Goal: Task Accomplishment & Management: Use online tool/utility

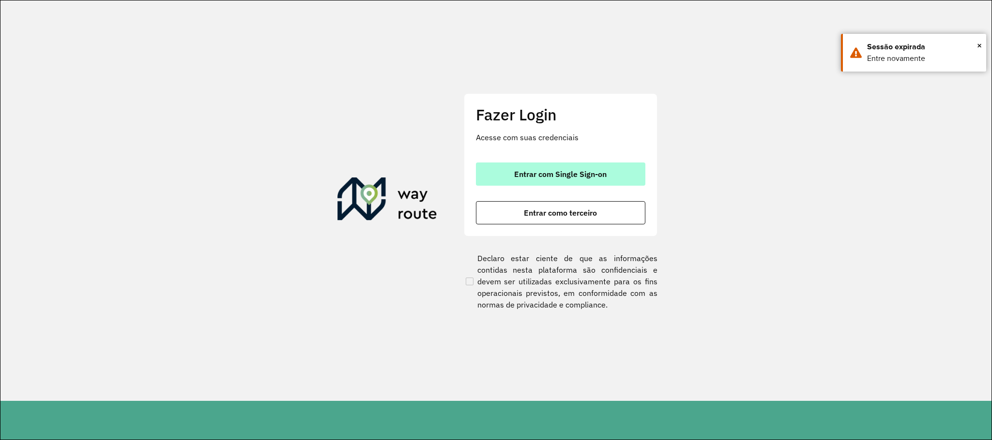
click at [613, 178] on button "Entrar com Single Sign-on" at bounding box center [560, 174] width 169 height 23
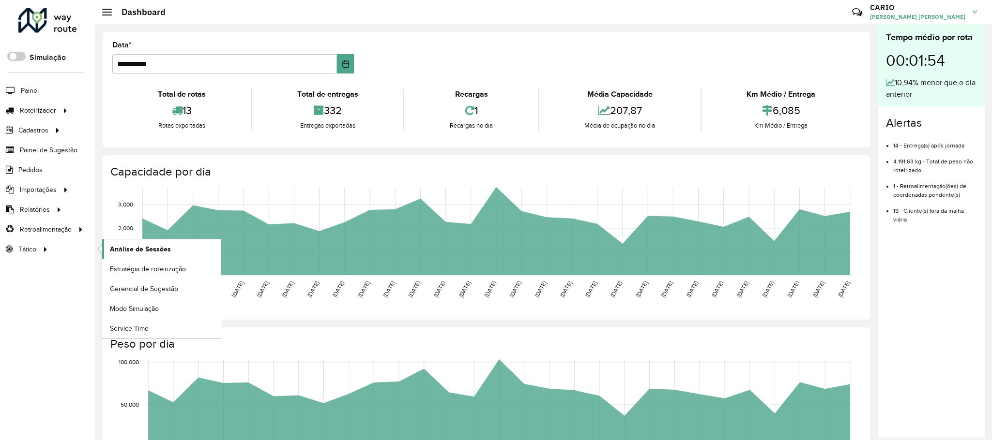
click at [140, 252] on span "Análise de Sessões" at bounding box center [140, 249] width 61 height 10
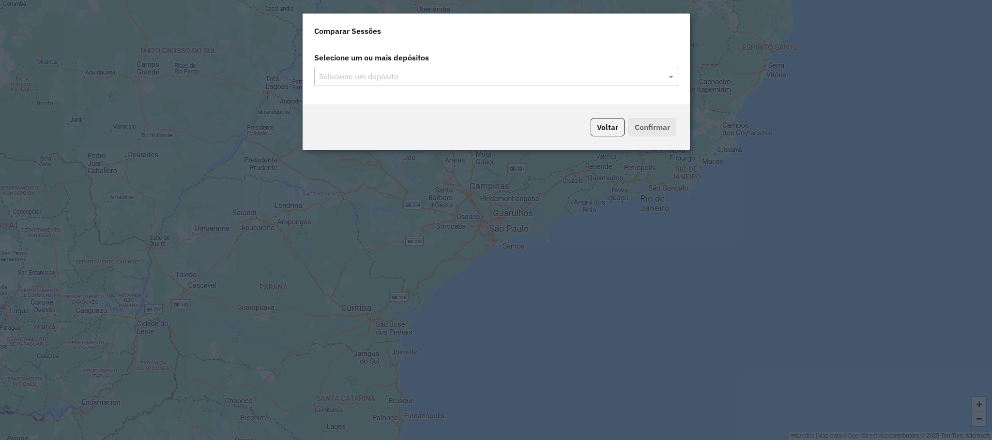
click at [575, 80] on input "text" at bounding box center [491, 77] width 349 height 12
click at [670, 77] on span at bounding box center [672, 77] width 12 height 12
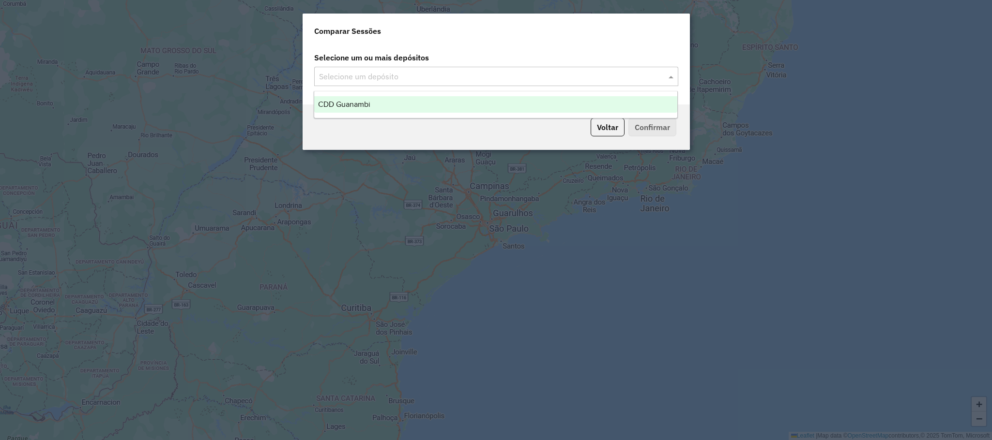
click at [375, 104] on div "CDD Guanambi" at bounding box center [495, 104] width 363 height 16
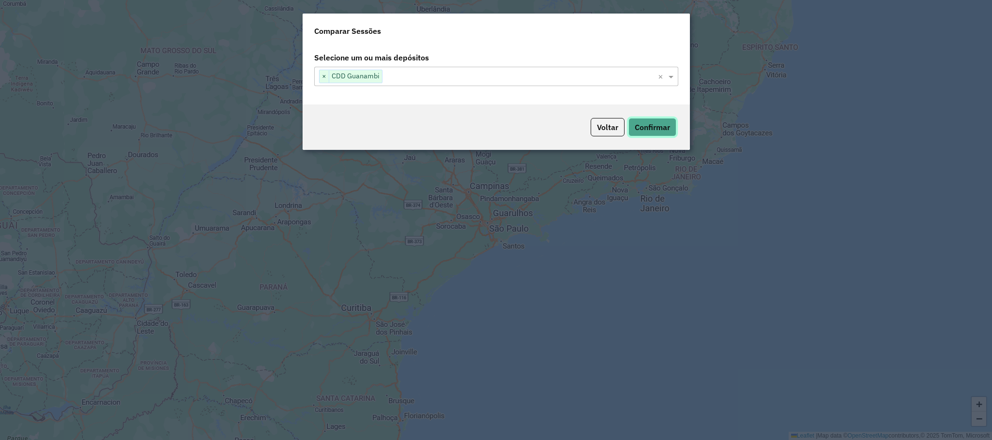
click at [656, 128] on button "Confirmar" at bounding box center [652, 127] width 48 height 18
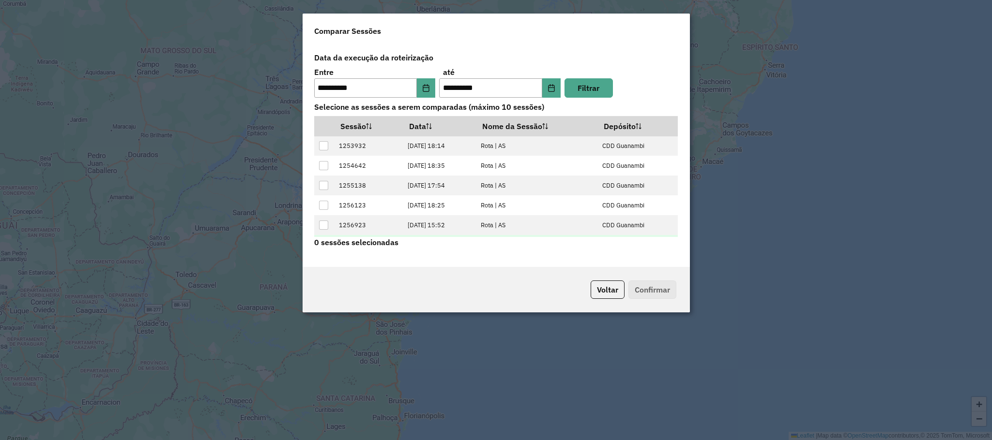
scroll to position [40, 0]
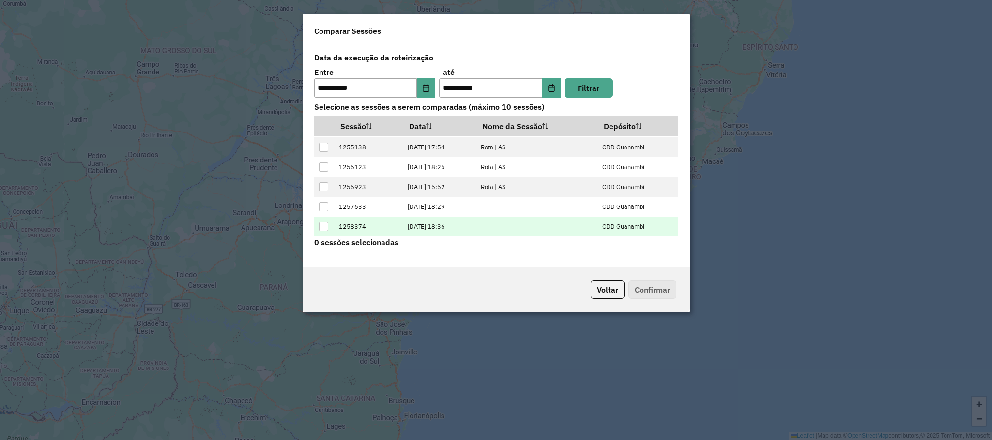
click at [326, 228] on div at bounding box center [323, 226] width 9 height 9
click at [651, 296] on button "Confirmar" at bounding box center [652, 290] width 48 height 18
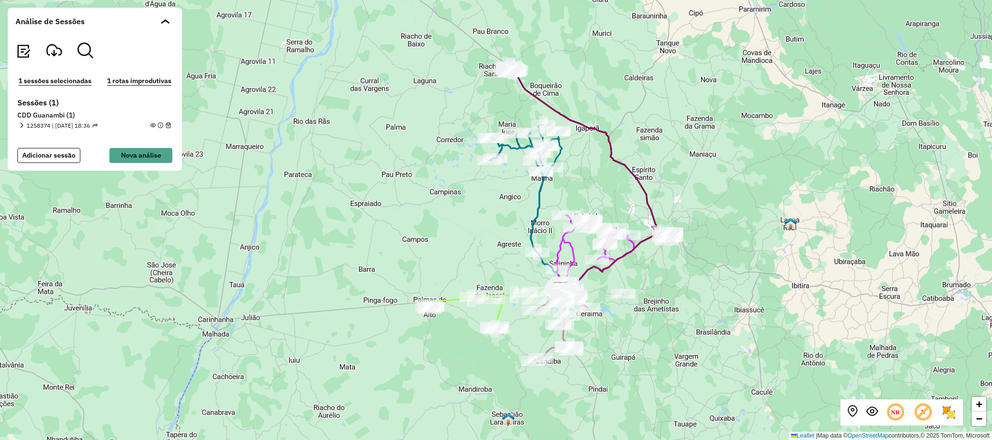
drag, startPoint x: 651, startPoint y: 250, endPoint x: 690, endPoint y: 287, distance: 53.1
click at [690, 287] on div "+ − Leaflet | Map data © OpenStreetMap contributors,© 2025 TomTom, Microsoft" at bounding box center [496, 220] width 992 height 440
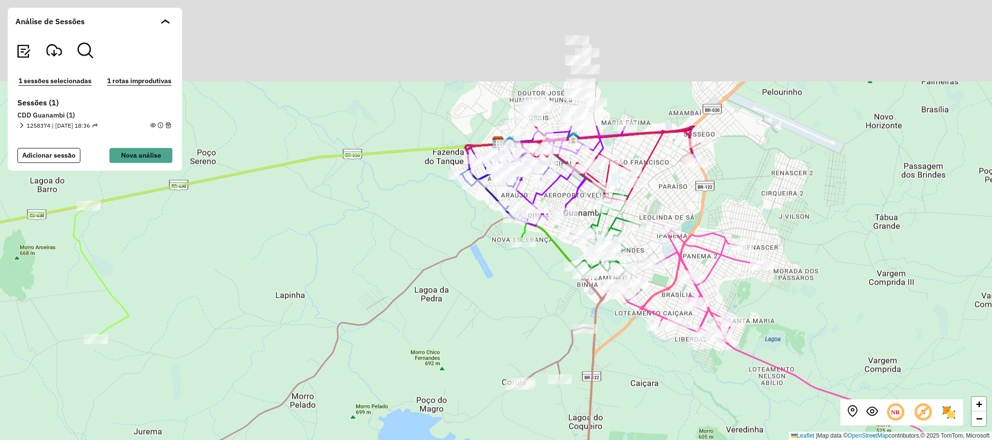
drag, startPoint x: 677, startPoint y: 250, endPoint x: 673, endPoint y: 424, distance: 174.3
click at [673, 424] on div "+ − Leaflet | Map data © OpenStreetMap contributors,© 2025 TomTom, Microsoft" at bounding box center [496, 220] width 992 height 440
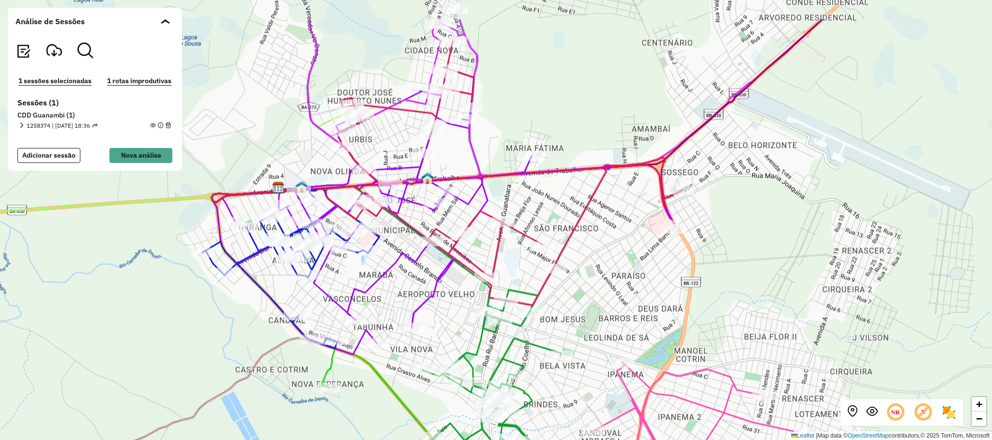
drag, startPoint x: 545, startPoint y: 51, endPoint x: 594, endPoint y: 131, distance: 93.9
click at [594, 131] on div "+ − Leaflet | Map data © OpenStreetMap contributors,© 2025 TomTom, Microsoft" at bounding box center [496, 220] width 992 height 440
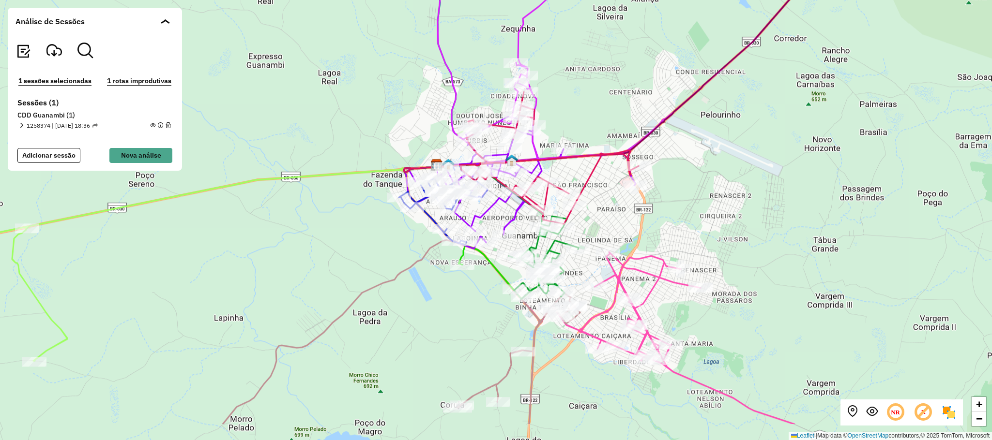
drag, startPoint x: 674, startPoint y: 321, endPoint x: 670, endPoint y: 257, distance: 64.0
click at [670, 257] on div "+ − Leaflet | Map data © OpenStreetMap contributors,© 2025 TomTom, Microsoft" at bounding box center [496, 220] width 992 height 440
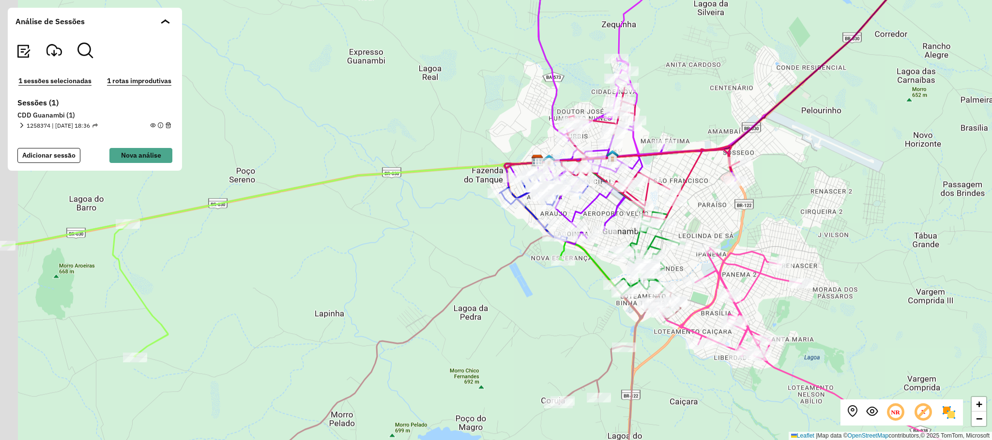
drag, startPoint x: 284, startPoint y: 269, endPoint x: 504, endPoint y: 246, distance: 221.5
click at [504, 252] on div "+ − Leaflet | Map data © OpenStreetMap contributors,© 2025 TomTom, Microsoft" at bounding box center [496, 220] width 992 height 440
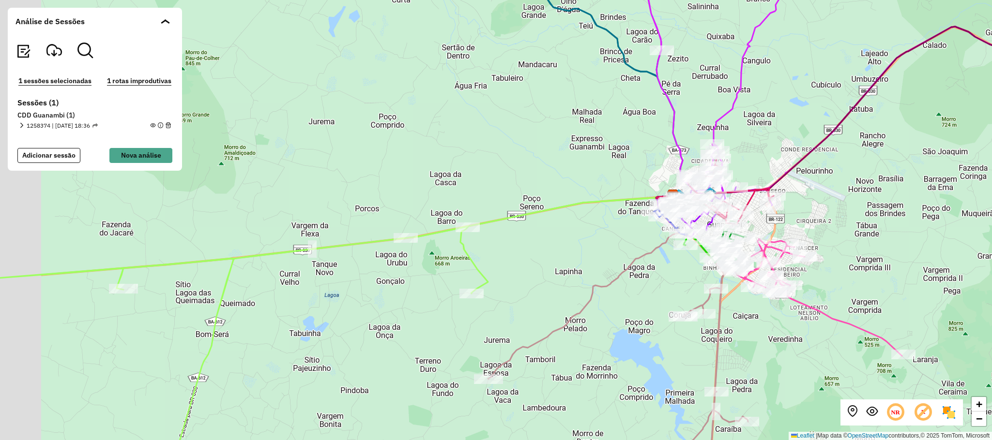
drag, startPoint x: 430, startPoint y: 256, endPoint x: 533, endPoint y: 267, distance: 104.2
click at [533, 267] on div "+ − Leaflet | Map data © OpenStreetMap contributors,© 2025 TomTom, Microsoft" at bounding box center [496, 220] width 992 height 440
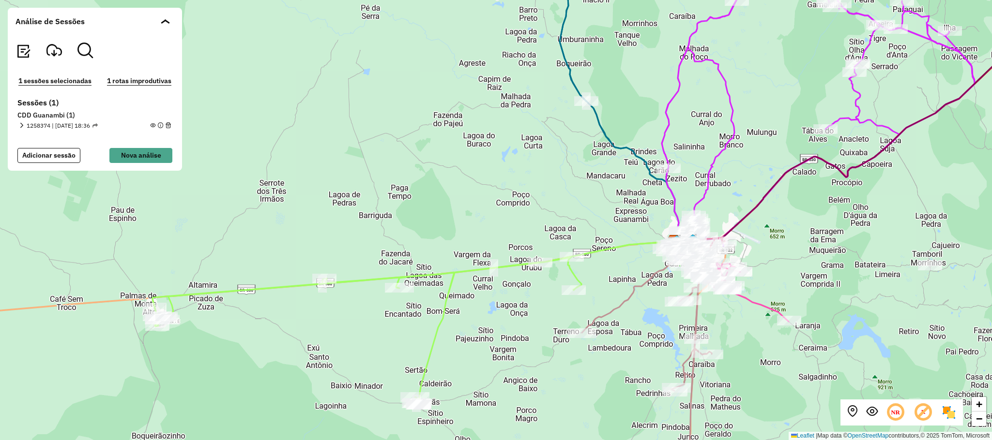
drag, startPoint x: 211, startPoint y: 321, endPoint x: 361, endPoint y: 333, distance: 150.0
click at [361, 333] on div "+ − Leaflet | Map data © OpenStreetMap contributors,© 2025 TomTom, Microsoft" at bounding box center [496, 220] width 992 height 440
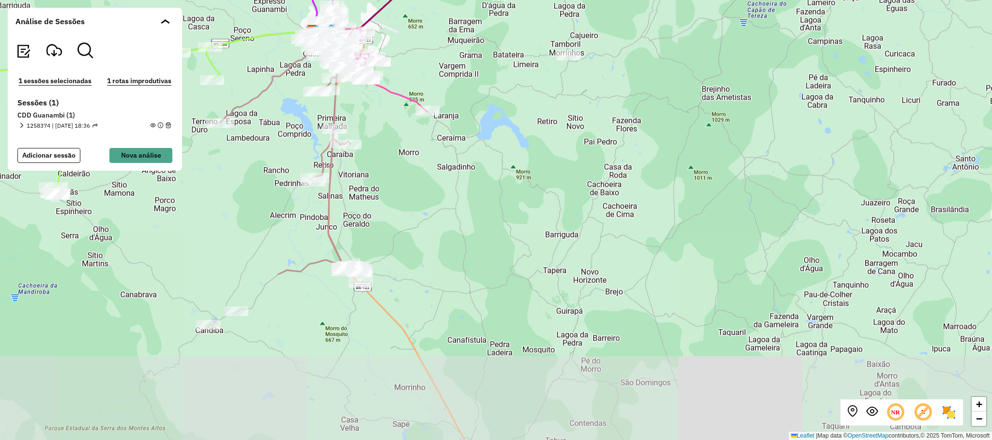
drag, startPoint x: 609, startPoint y: 325, endPoint x: 246, endPoint y: 109, distance: 422.6
click at [246, 109] on div "+ − Leaflet | Map data © OpenStreetMap contributors,© 2025 TomTom, Microsoft" at bounding box center [496, 220] width 992 height 440
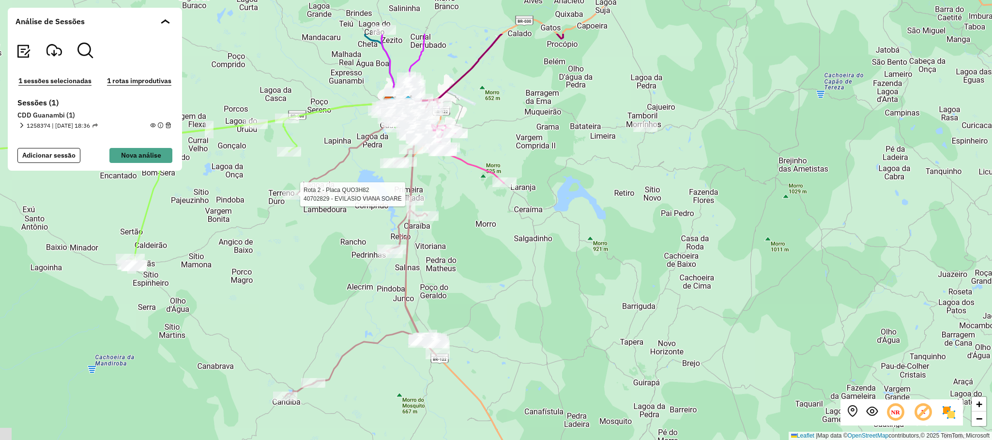
drag, startPoint x: 564, startPoint y: 263, endPoint x: 619, endPoint y: 355, distance: 107.0
click at [632, 378] on div "Rota 2 - Placa QUO3H82 40702829 - [PERSON_NAME] SOARE + − Leaflet | Map data © …" at bounding box center [496, 220] width 992 height 440
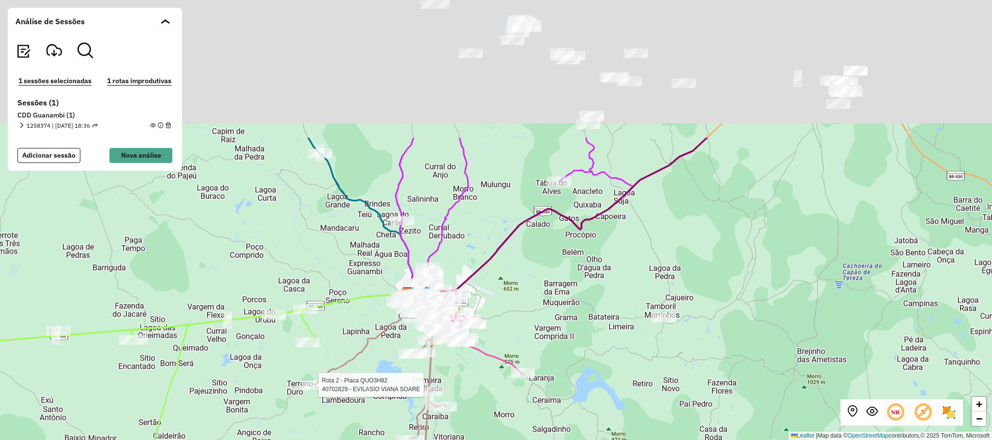
drag, startPoint x: 580, startPoint y: 296, endPoint x: 592, endPoint y: 450, distance: 154.4
click at [592, 440] on html "Aguarde... Pop-up bloqueado! Seu navegador bloqueou automáticamente a abertura …" at bounding box center [496, 220] width 992 height 440
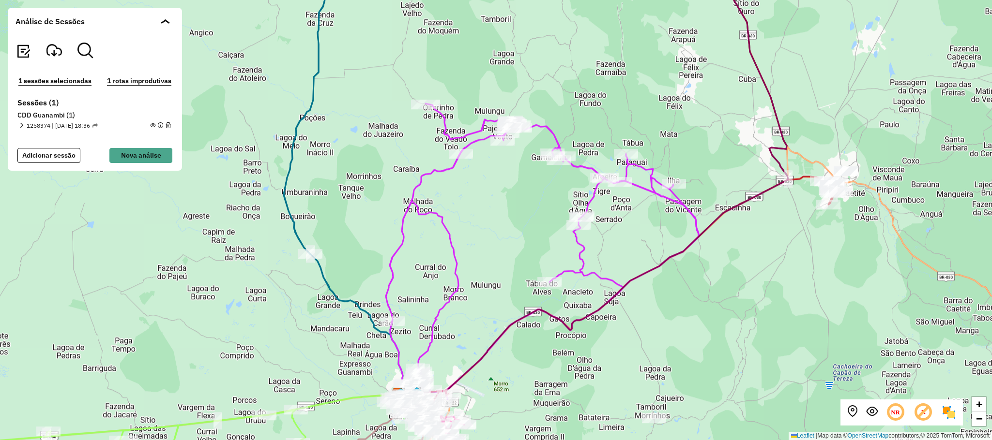
drag, startPoint x: 858, startPoint y: 256, endPoint x: 824, endPoint y: 325, distance: 77.3
click at [824, 325] on div "Rota 2 - Placa QUO3H82 40702829 - [PERSON_NAME] SOARE + − Leaflet | Map data © …" at bounding box center [496, 220] width 992 height 440
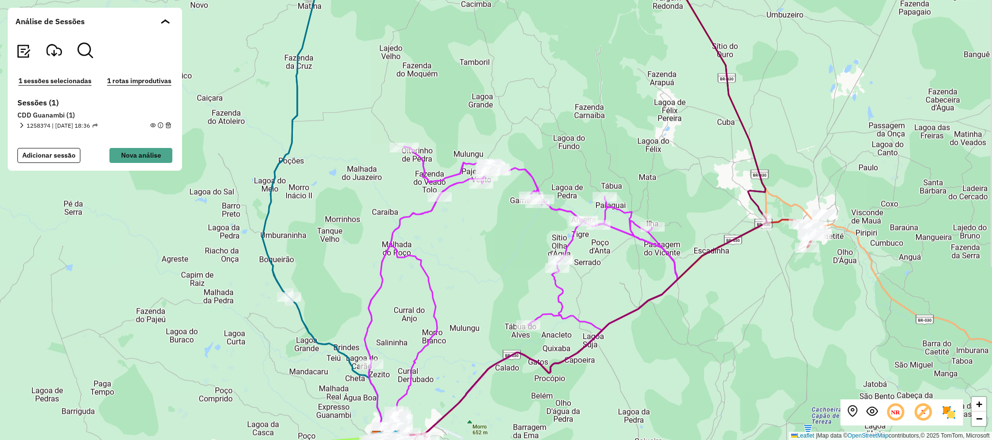
drag, startPoint x: 757, startPoint y: 319, endPoint x: 750, endPoint y: 331, distance: 13.7
click at [751, 330] on div "Rota 2 - Placa QUO3H82 40702829 - [PERSON_NAME] SOARE + − Leaflet | Map data © …" at bounding box center [496, 220] width 992 height 440
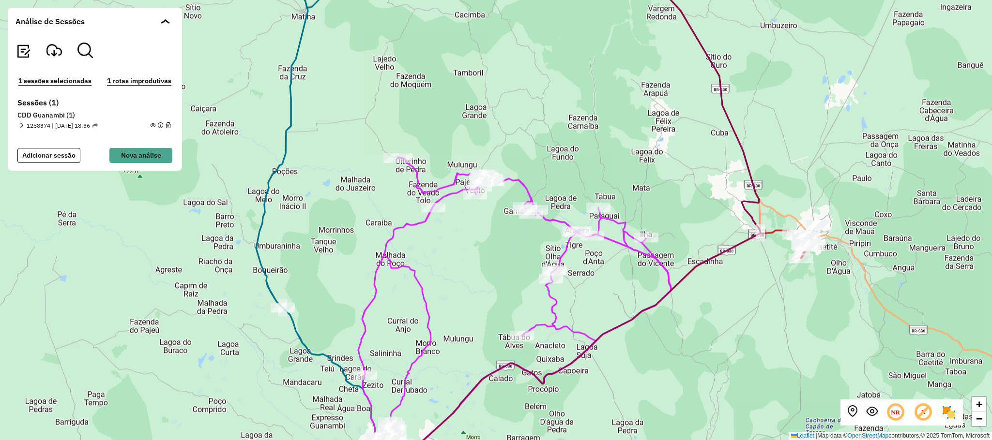
drag, startPoint x: 743, startPoint y: 334, endPoint x: 531, endPoint y: 388, distance: 218.7
click at [531, 388] on div "Rota 2 - Placa QUO3H82 40702829 - [PERSON_NAME] SOARE + − Leaflet | Map data © …" at bounding box center [496, 220] width 992 height 440
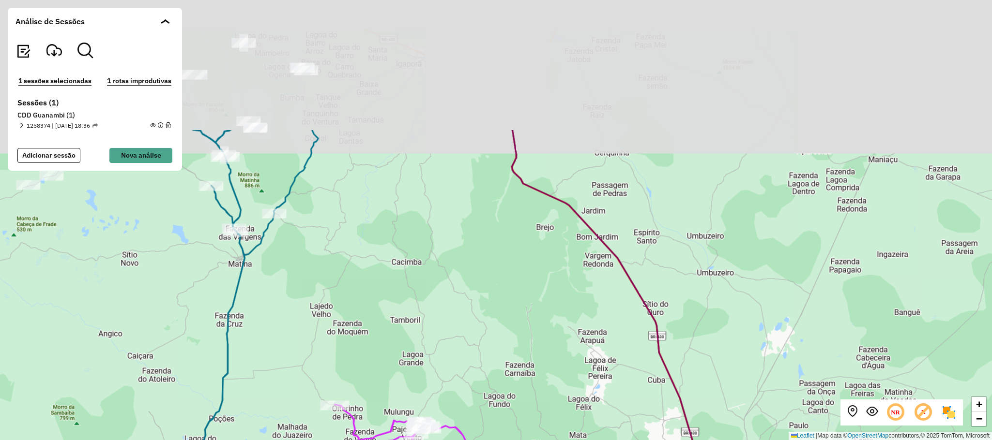
drag, startPoint x: 430, startPoint y: 121, endPoint x: 723, endPoint y: 327, distance: 358.2
click at [723, 327] on div "Rota 2 - Placa QUO3H82 40702829 - [PERSON_NAME] SOARE + − Leaflet | Map data © …" at bounding box center [496, 220] width 992 height 440
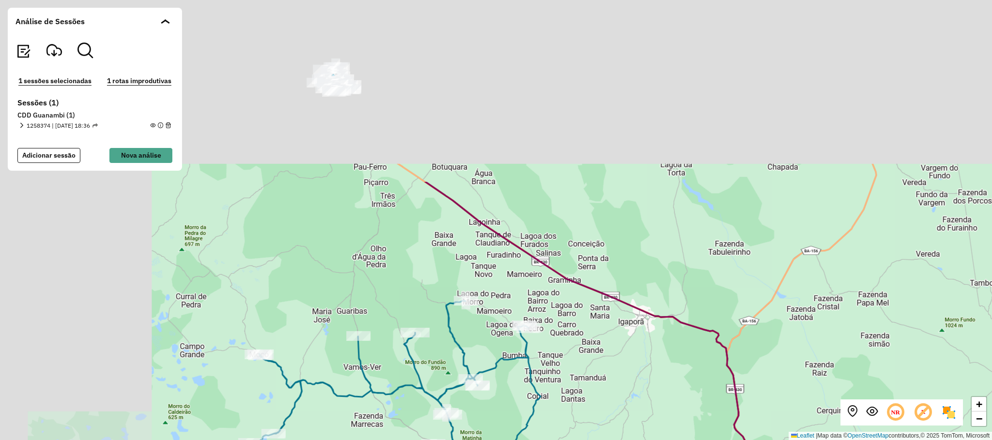
drag, startPoint x: 382, startPoint y: 150, endPoint x: 561, endPoint y: 369, distance: 282.8
click at [559, 369] on div "Rota 2 - Placa QUO3H82 40702829 - [PERSON_NAME] SOARE + − Leaflet | Map data © …" at bounding box center [496, 220] width 992 height 440
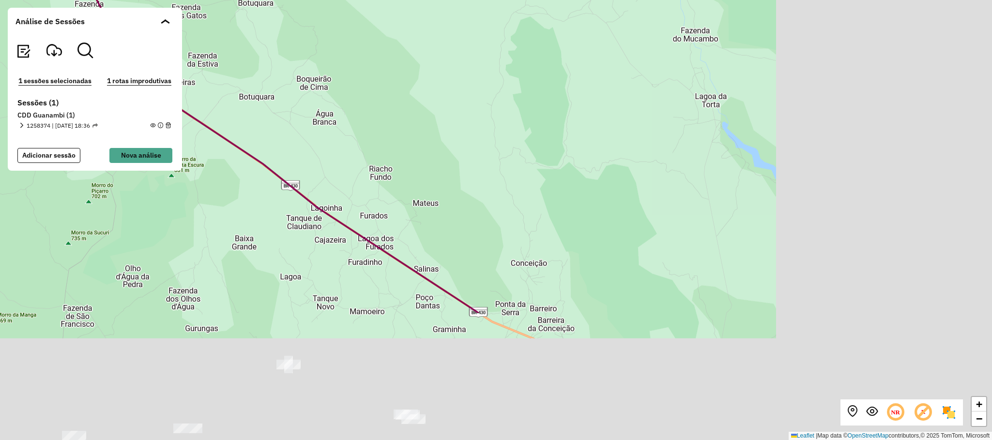
drag, startPoint x: 772, startPoint y: 295, endPoint x: 179, endPoint y: 62, distance: 636.6
click at [180, 59] on hb-mapa "Análise de Sessões 1 sessões selecionadas 1 rotas improdutivas Sessões (1) CDD …" at bounding box center [496, 220] width 992 height 440
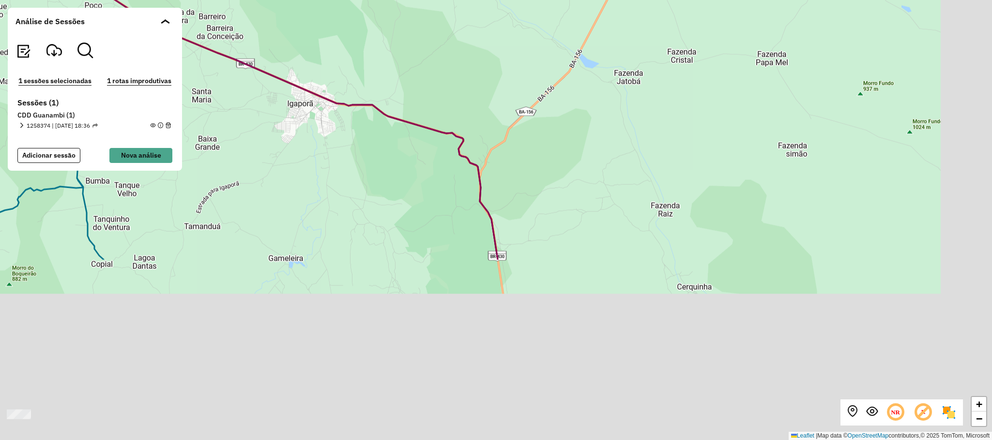
drag, startPoint x: 615, startPoint y: 348, endPoint x: 545, endPoint y: 97, distance: 259.9
click at [534, 72] on div "Rota 2 - Placa QUO3H82 40702829 - [PERSON_NAME] SOARE + − Leaflet | Map data © …" at bounding box center [496, 220] width 992 height 440
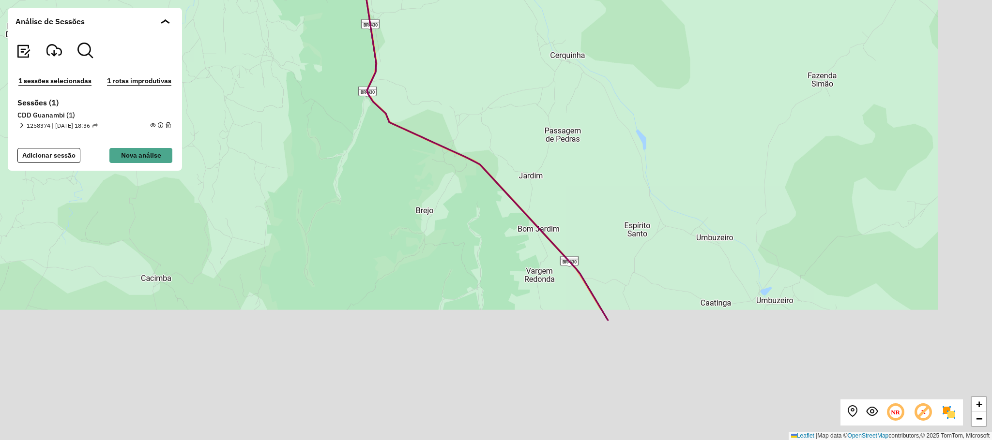
drag, startPoint x: 668, startPoint y: 291, endPoint x: 487, endPoint y: 35, distance: 313.9
click at [498, 35] on div "Rota 2 - Placa QUO3H82 40702829 - [PERSON_NAME] SOARE + − Leaflet | Map data © …" at bounding box center [496, 220] width 992 height 440
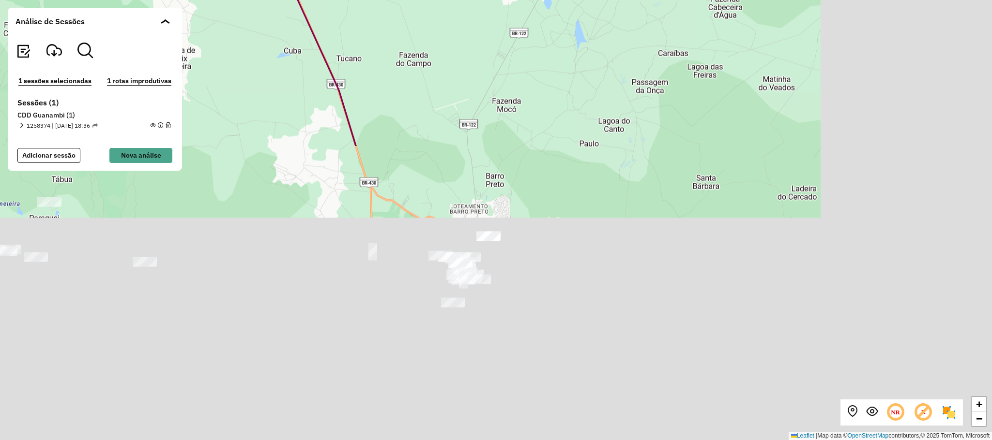
drag, startPoint x: 787, startPoint y: 358, endPoint x: 470, endPoint y: 4, distance: 474.4
click at [494, 0] on html "Aguarde... Pop-up bloqueado! Seu navegador bloqueou automáticamente a abertura …" at bounding box center [496, 220] width 992 height 440
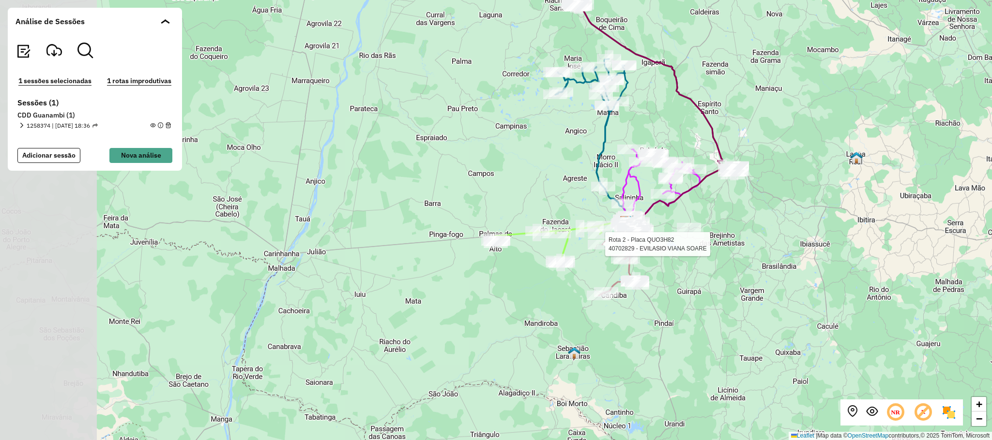
drag, startPoint x: 258, startPoint y: 366, endPoint x: 549, endPoint y: 201, distance: 334.5
click at [549, 201] on div "Rota 2 - Placa QUO3H82 40702829 - [PERSON_NAME] SOARE + − Leaflet | Map data © …" at bounding box center [496, 220] width 992 height 440
